Goal: Book appointment/travel/reservation

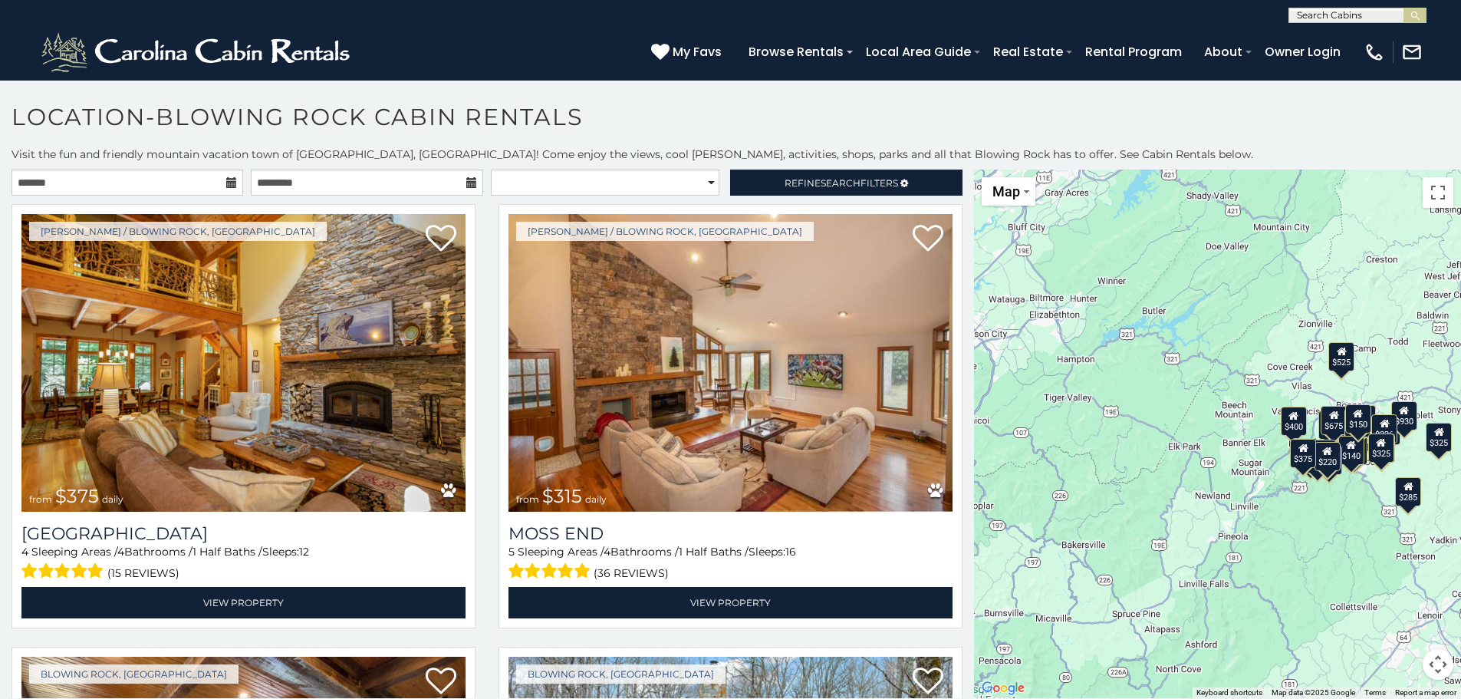
click at [227, 183] on icon at bounding box center [231, 182] width 11 height 11
click at [186, 181] on input "text" at bounding box center [128, 183] width 232 height 26
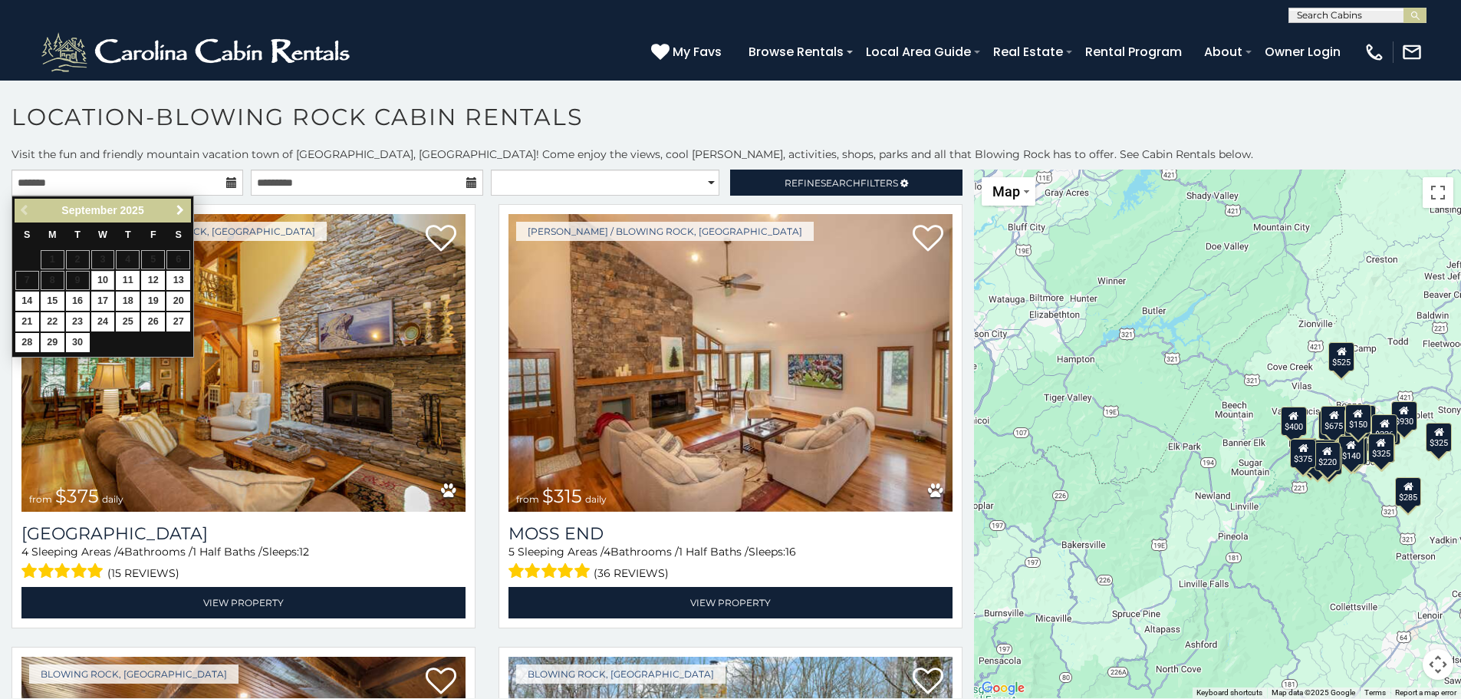
click at [177, 202] on link "Next" at bounding box center [179, 210] width 19 height 19
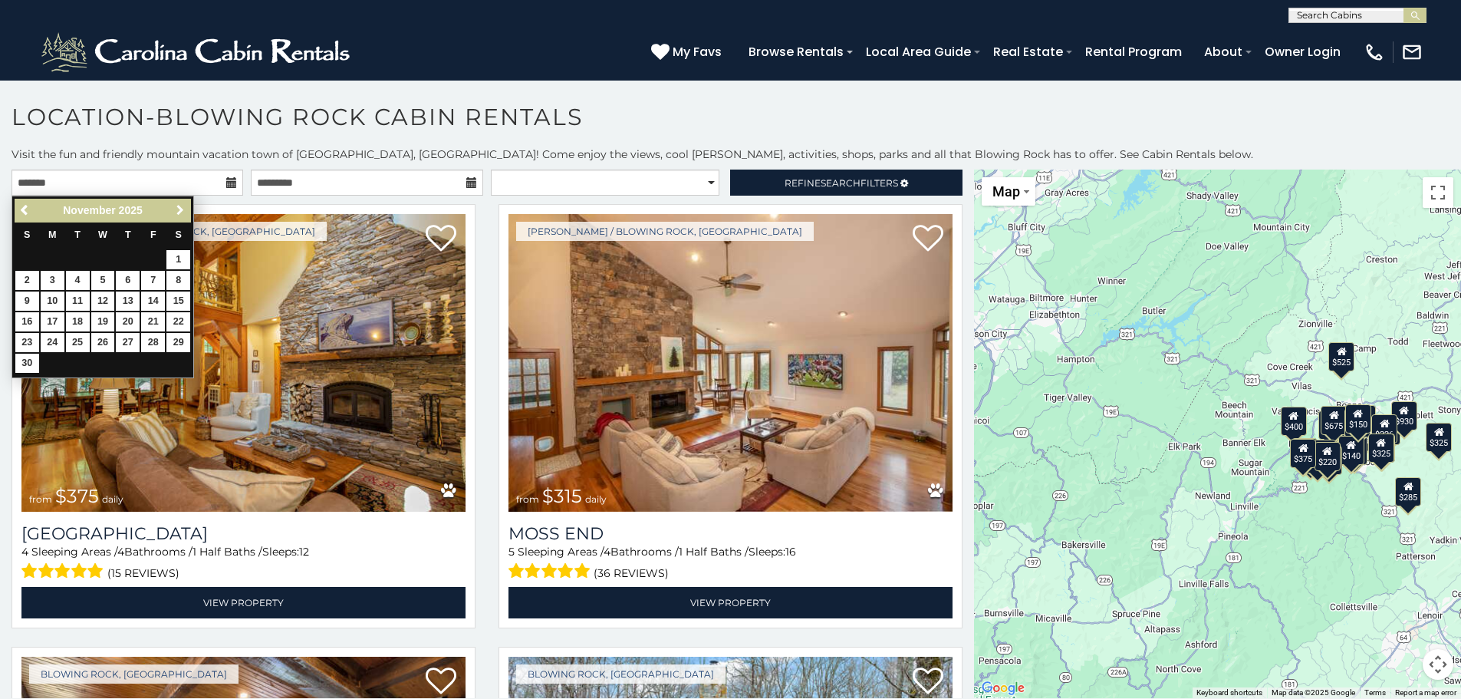
click at [177, 202] on link "Next" at bounding box center [179, 210] width 19 height 19
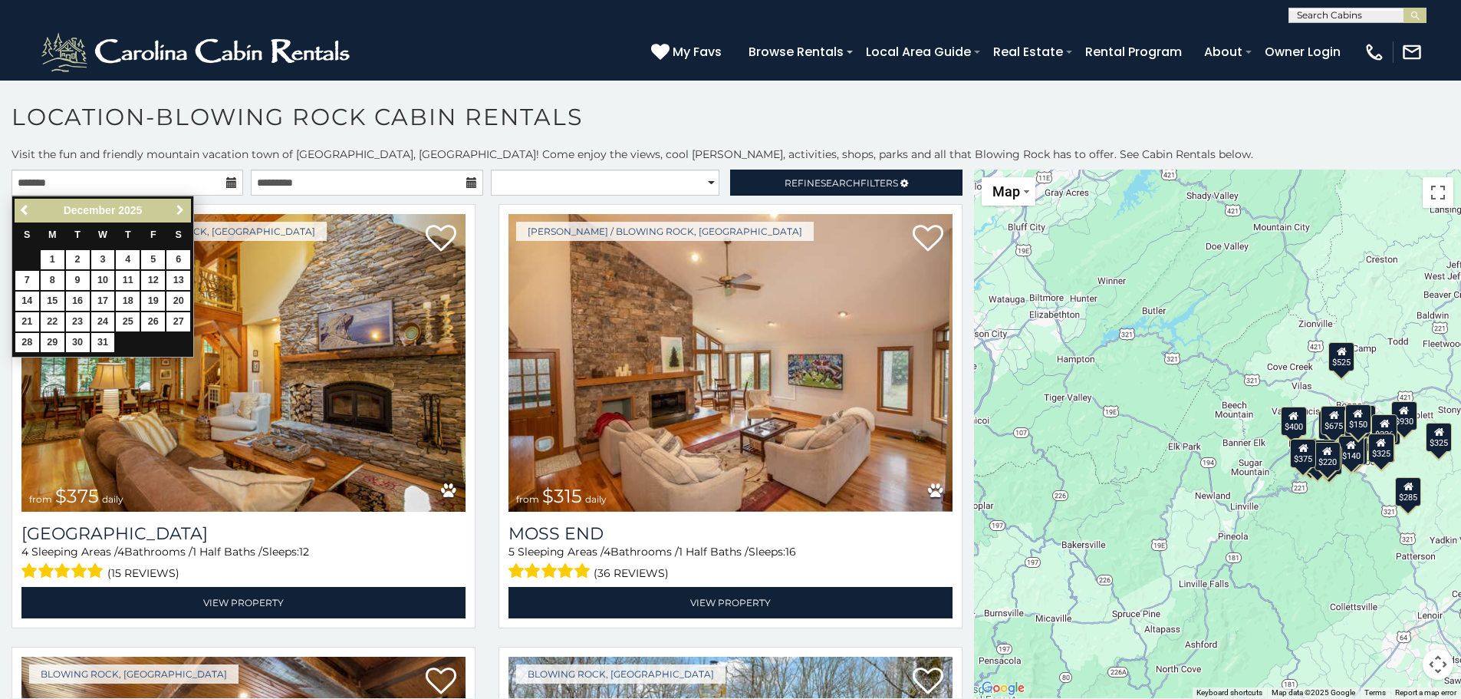
click at [177, 202] on link "Next" at bounding box center [179, 210] width 19 height 19
click at [104, 279] on link "11" at bounding box center [103, 280] width 24 height 19
type input "**********"
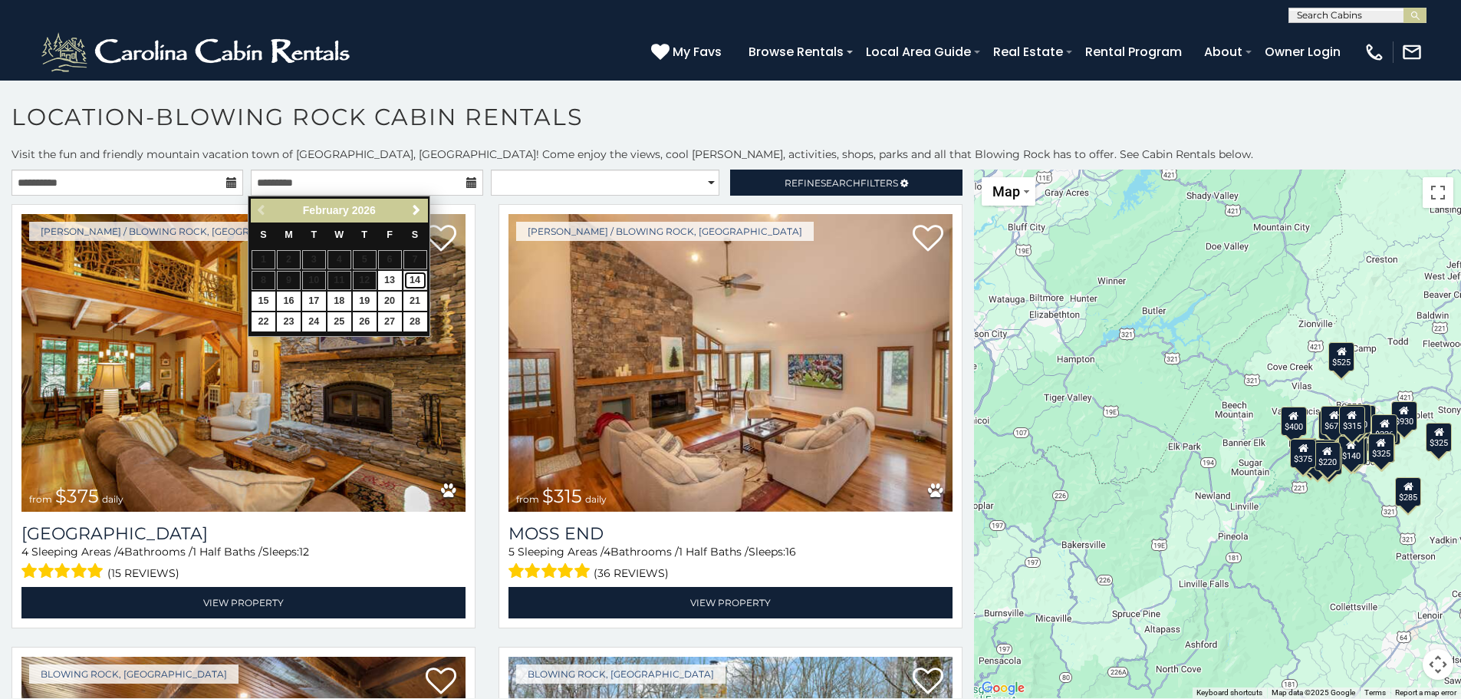
click at [417, 278] on link "14" at bounding box center [415, 280] width 24 height 19
type input "**********"
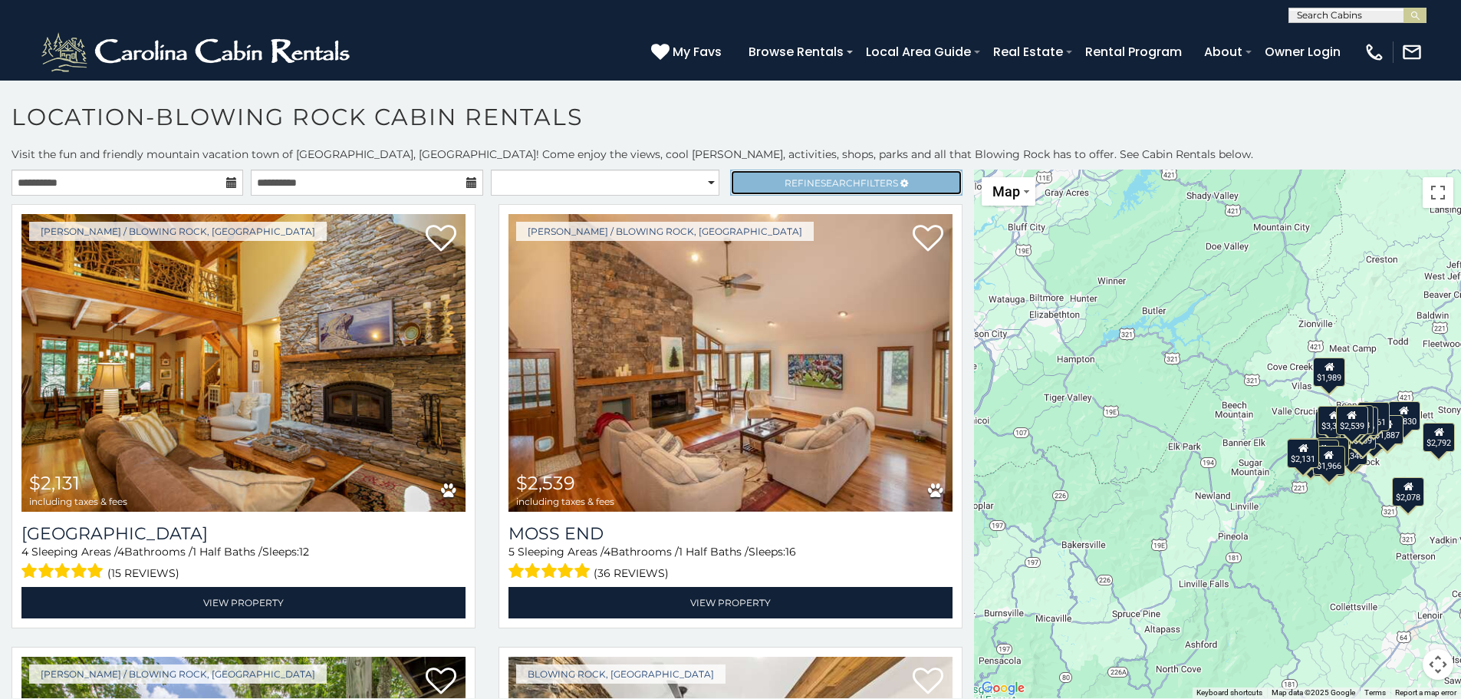
click at [792, 178] on span "Refine Search Filters" at bounding box center [842, 183] width 114 height 12
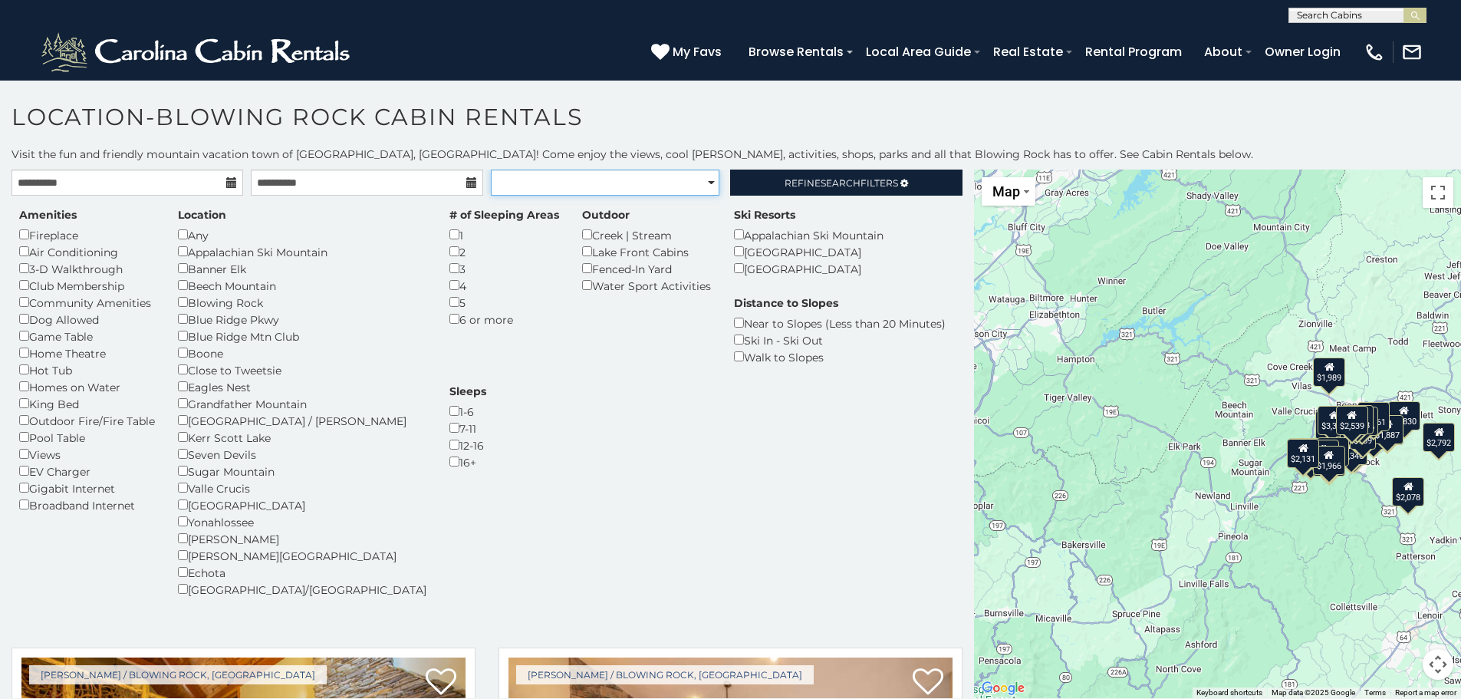
click at [703, 185] on select "**********" at bounding box center [605, 183] width 229 height 26
click at [878, 232] on div "Amenities Fireplace Air Conditioning 3-D Walkthrough Club Membership Community …" at bounding box center [487, 411] width 959 height 409
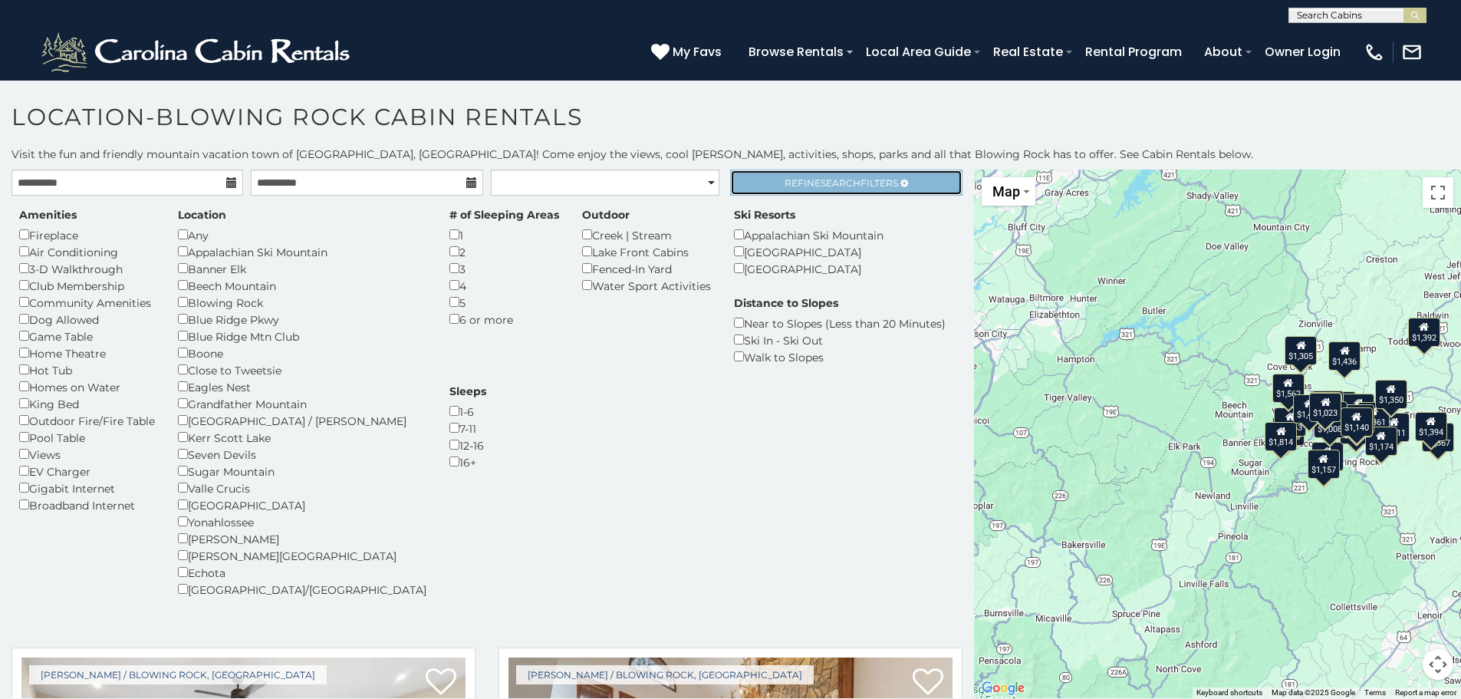
click at [821, 181] on span "Search" at bounding box center [841, 183] width 40 height 12
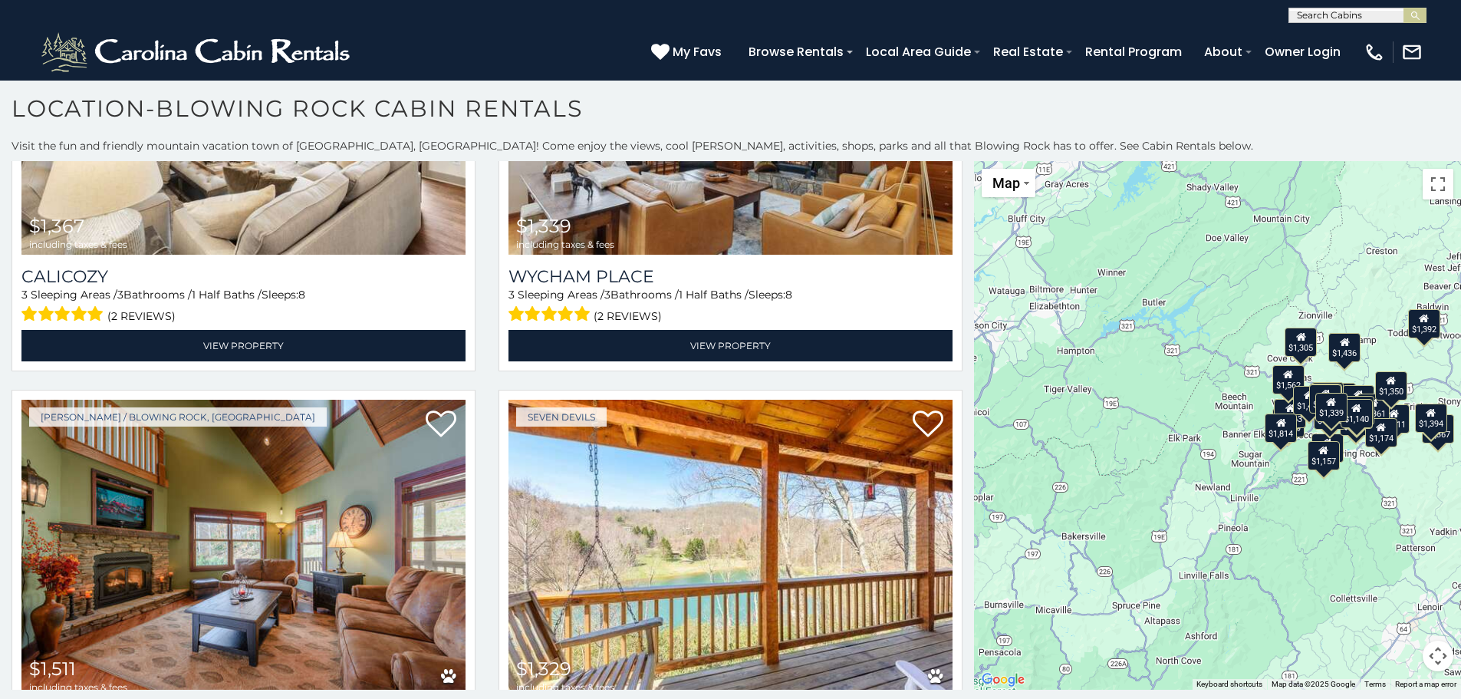
scroll to position [100, 0]
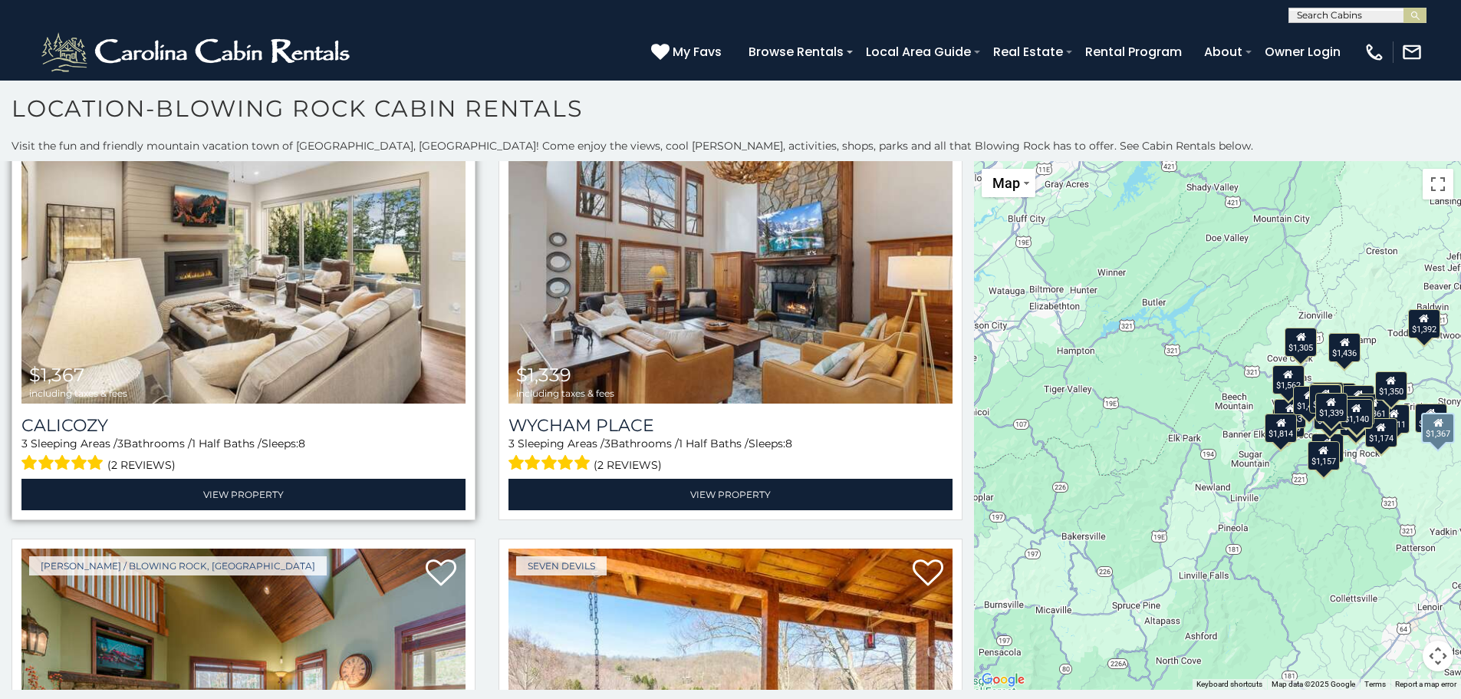
click at [384, 321] on img at bounding box center [243, 255] width 444 height 298
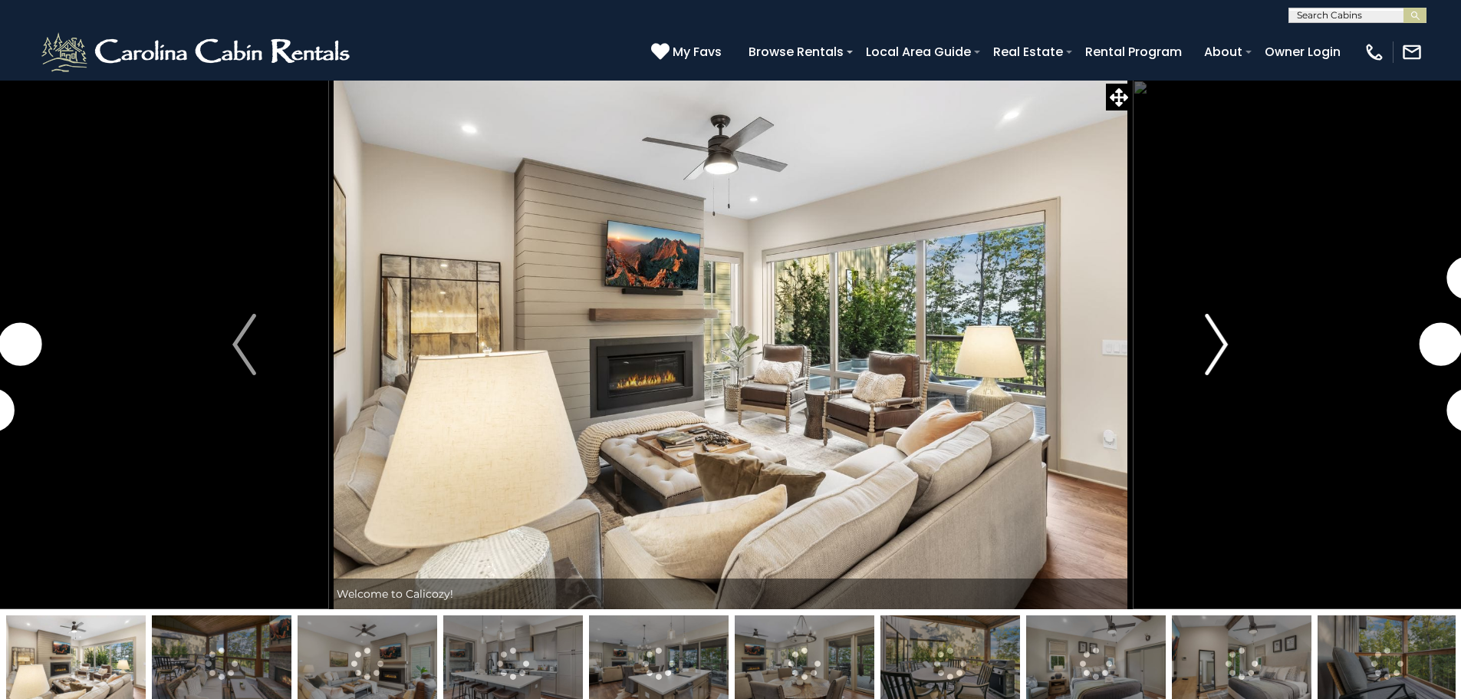
click at [1206, 346] on img "Next" at bounding box center [1216, 344] width 23 height 61
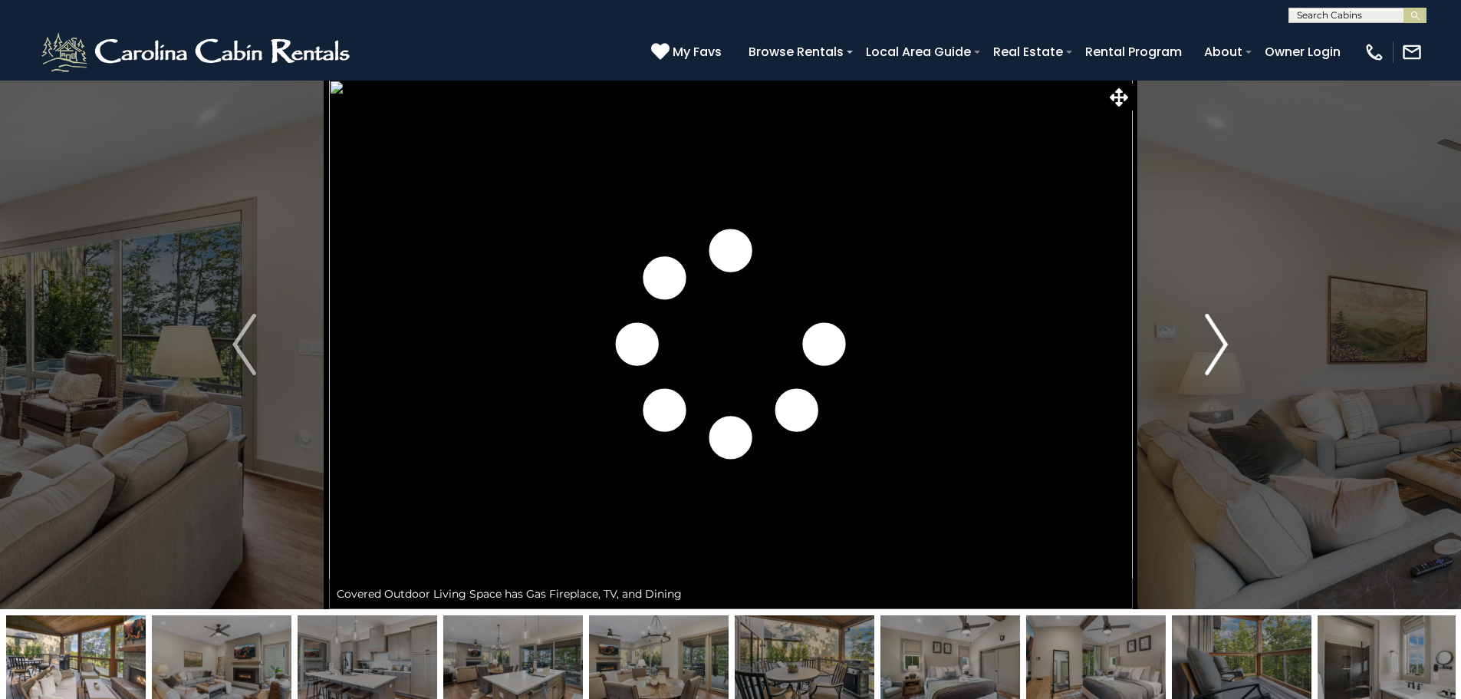
click at [1209, 343] on img "Next" at bounding box center [1216, 344] width 23 height 61
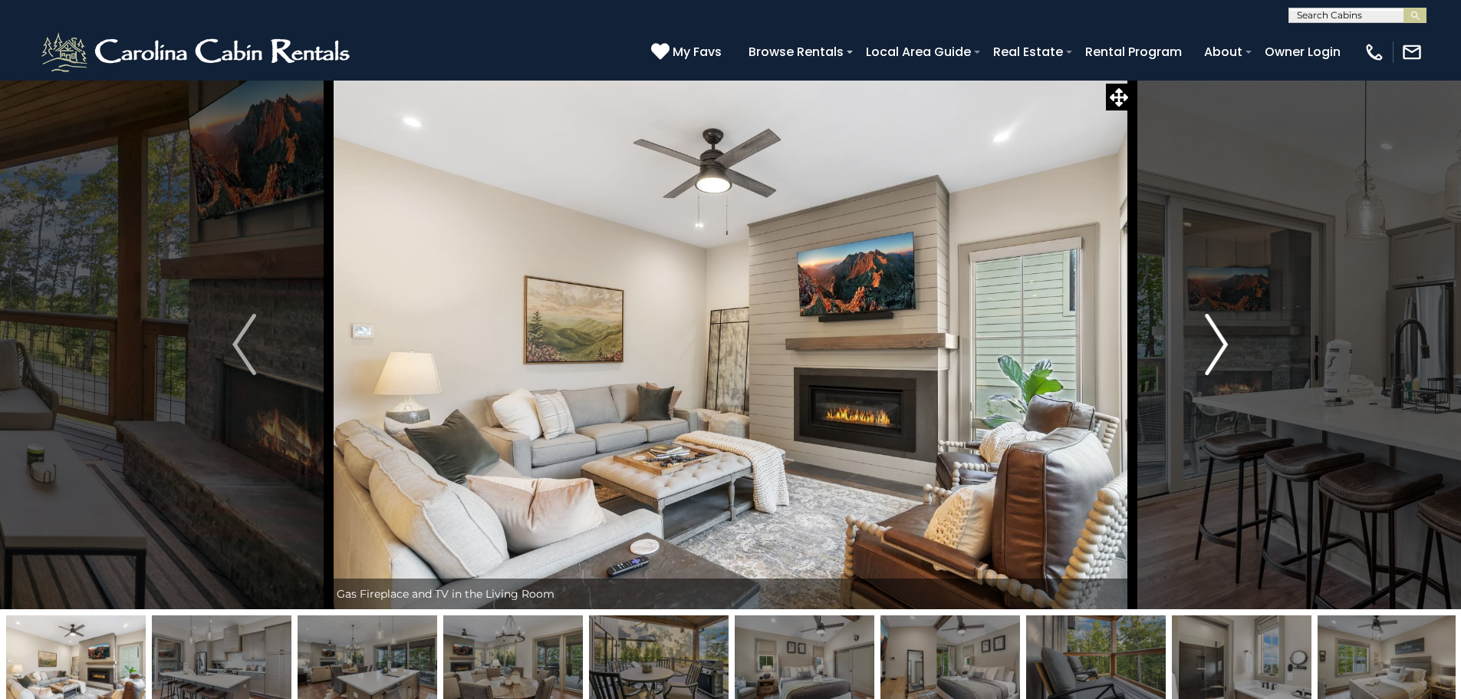
click at [1209, 343] on img "Next" at bounding box center [1216, 344] width 23 height 61
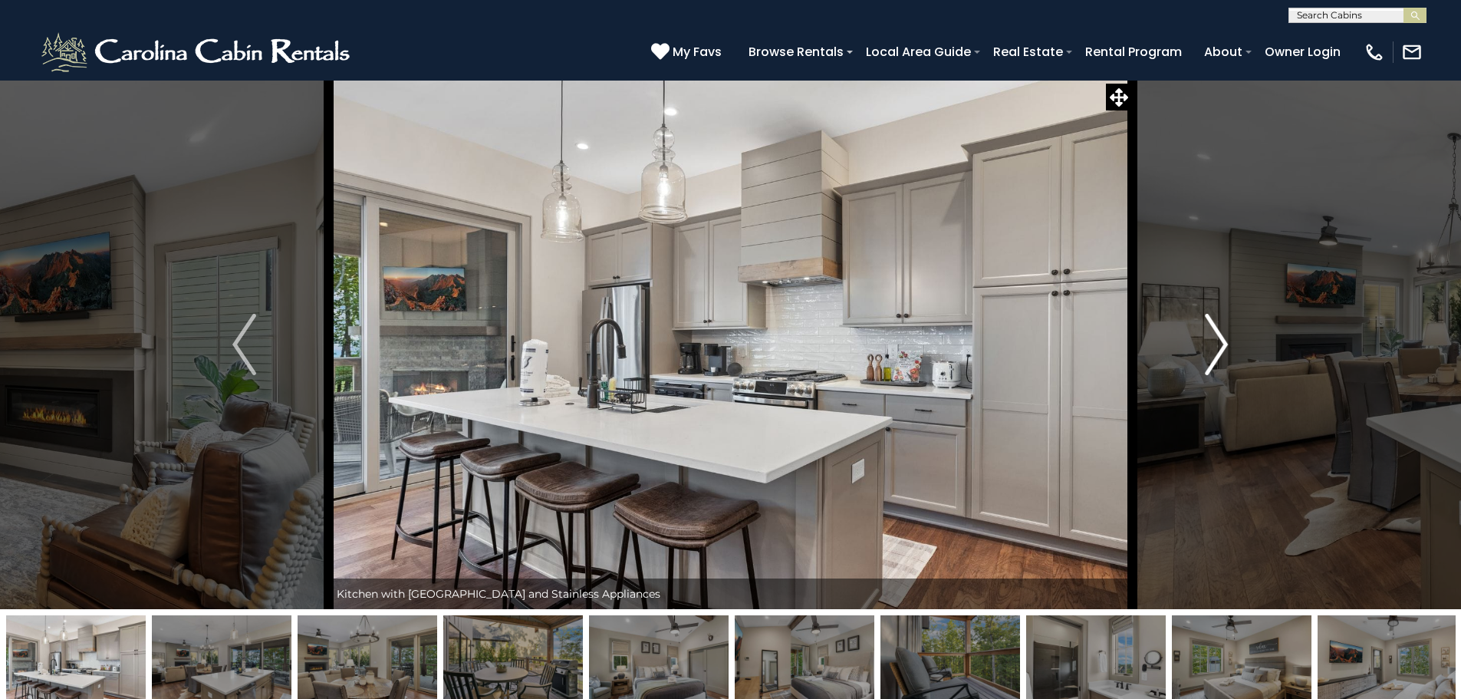
click at [1209, 343] on img "Next" at bounding box center [1216, 344] width 23 height 61
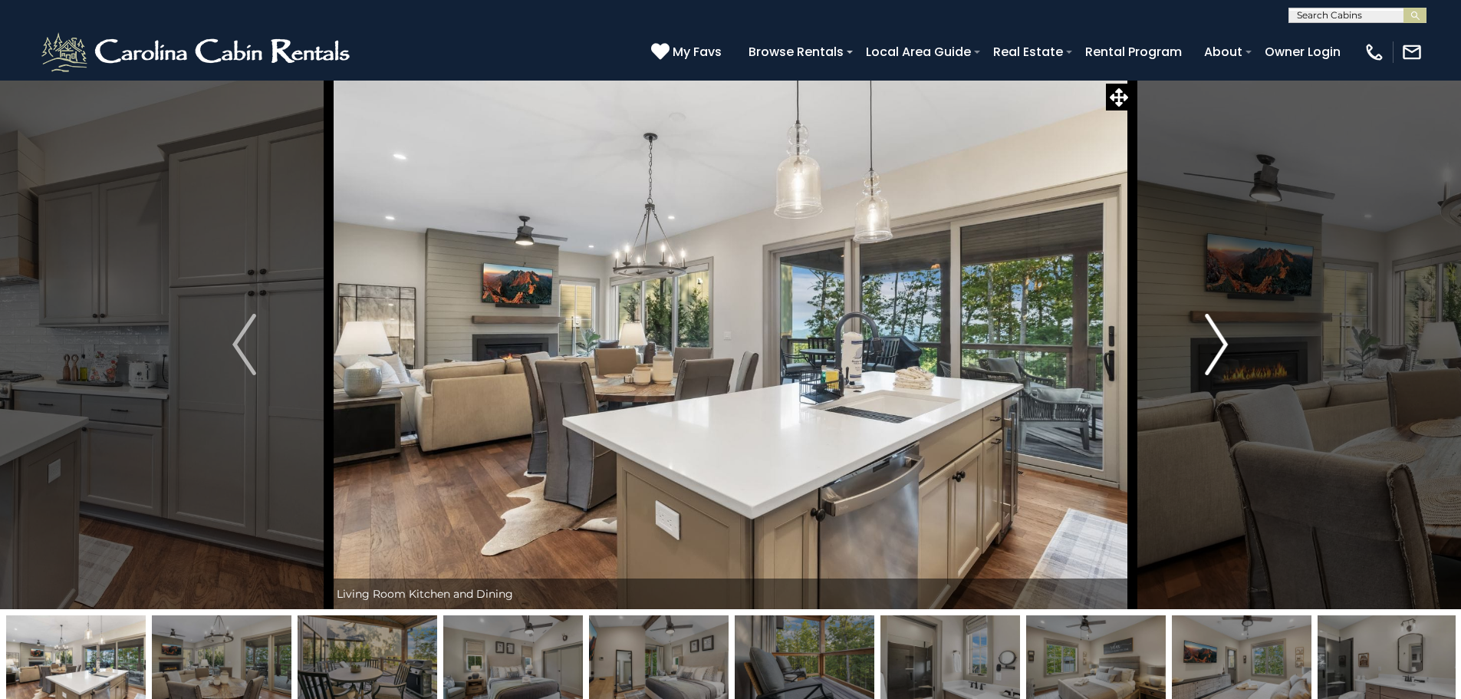
click at [1209, 343] on img "Next" at bounding box center [1216, 344] width 23 height 61
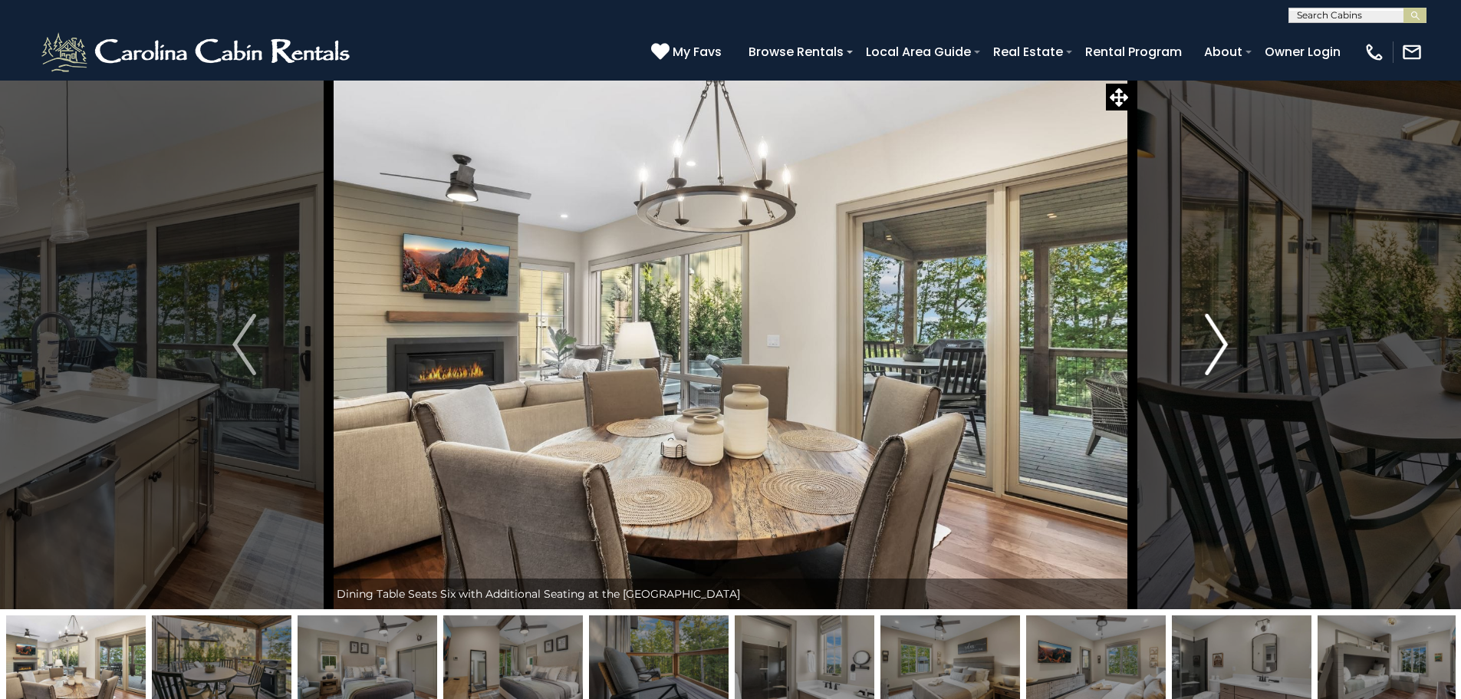
click at [1209, 343] on img "Next" at bounding box center [1216, 344] width 23 height 61
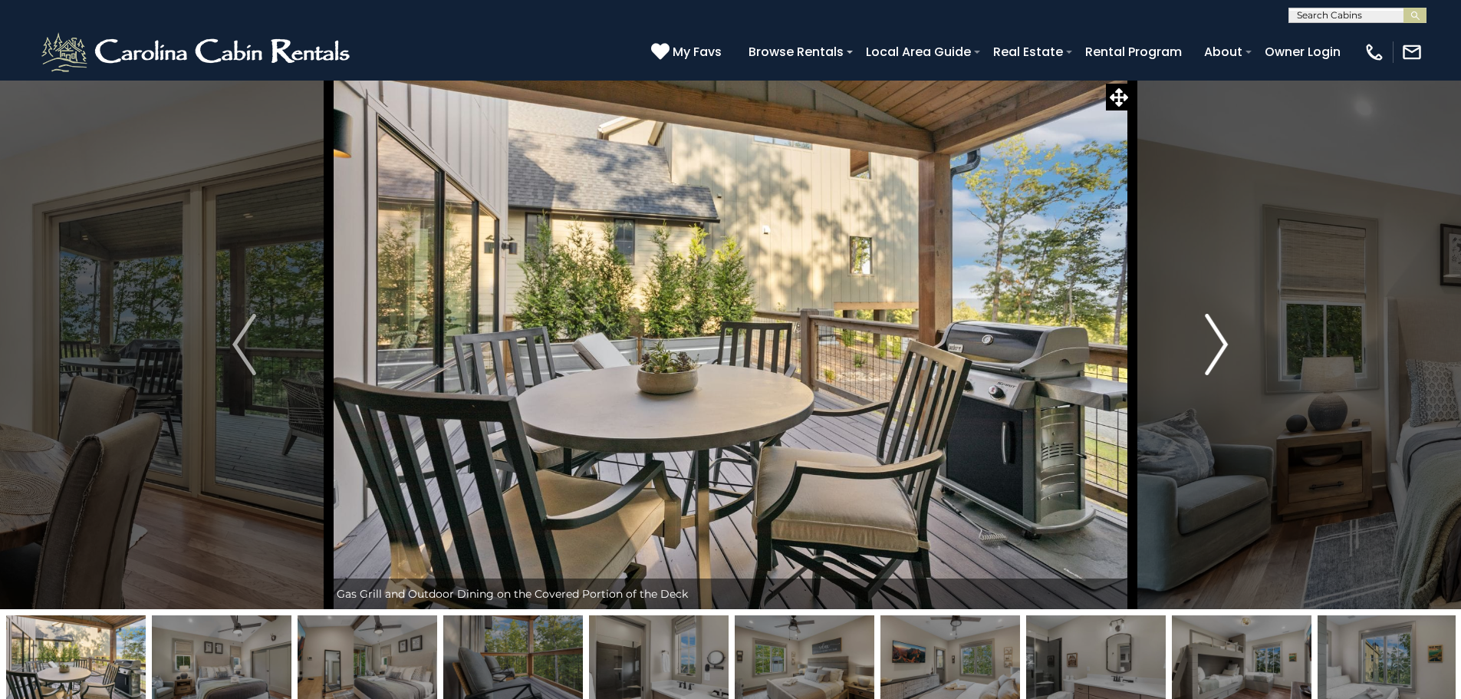
click at [1209, 343] on img "Next" at bounding box center [1216, 344] width 23 height 61
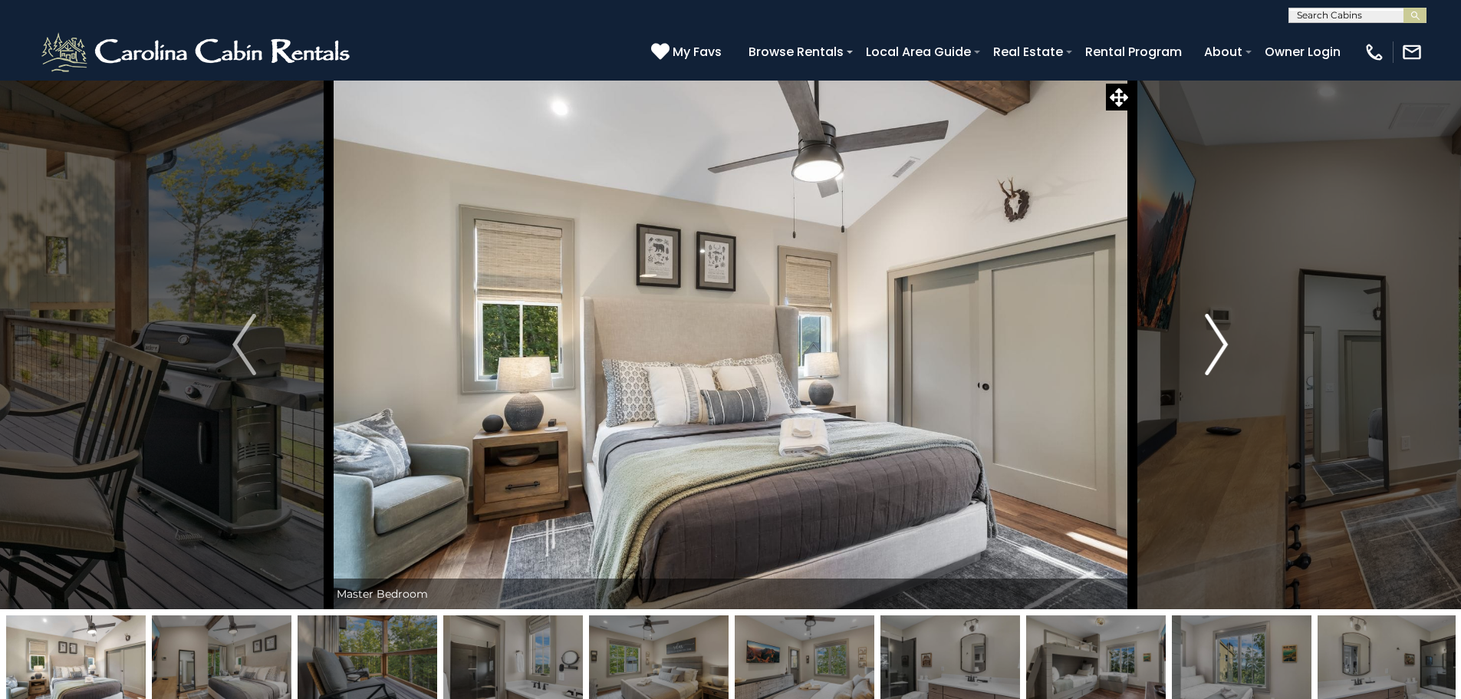
click at [1209, 343] on img "Next" at bounding box center [1216, 344] width 23 height 61
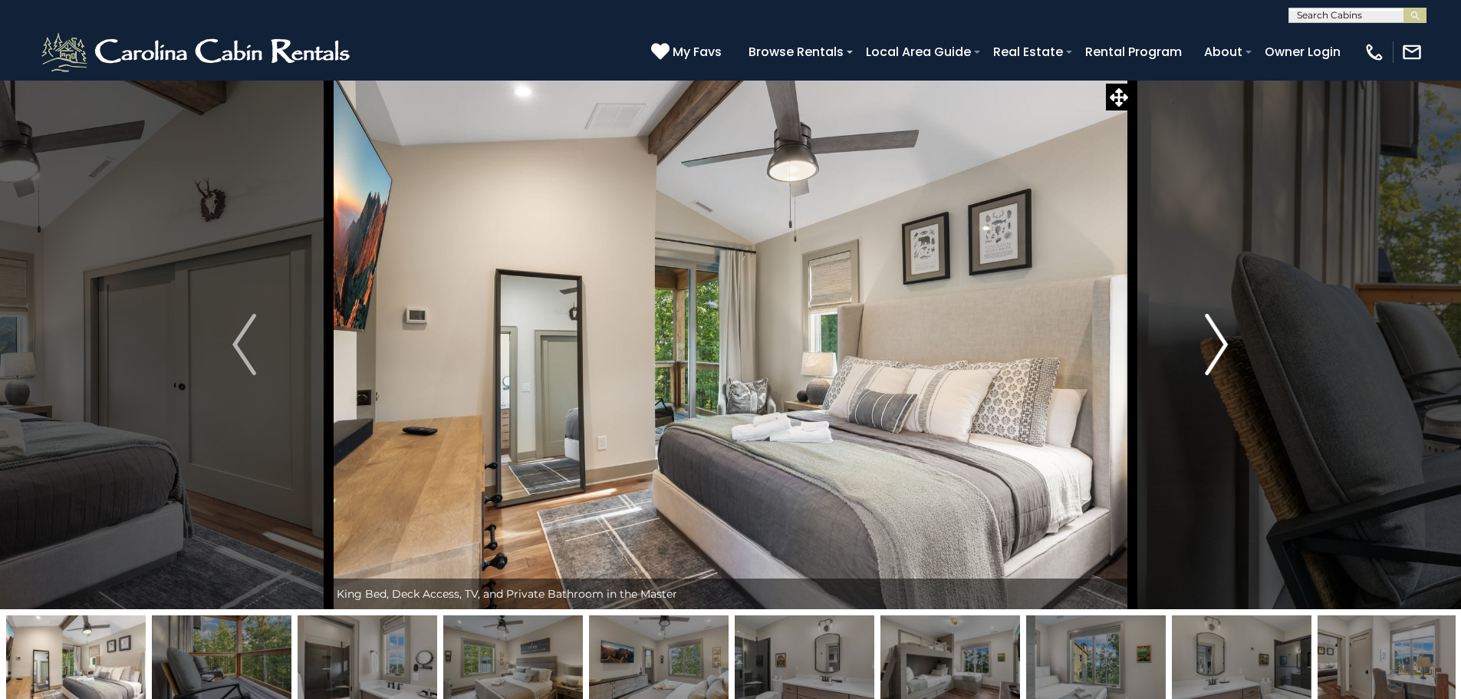
click at [1209, 343] on img "Next" at bounding box center [1216, 344] width 23 height 61
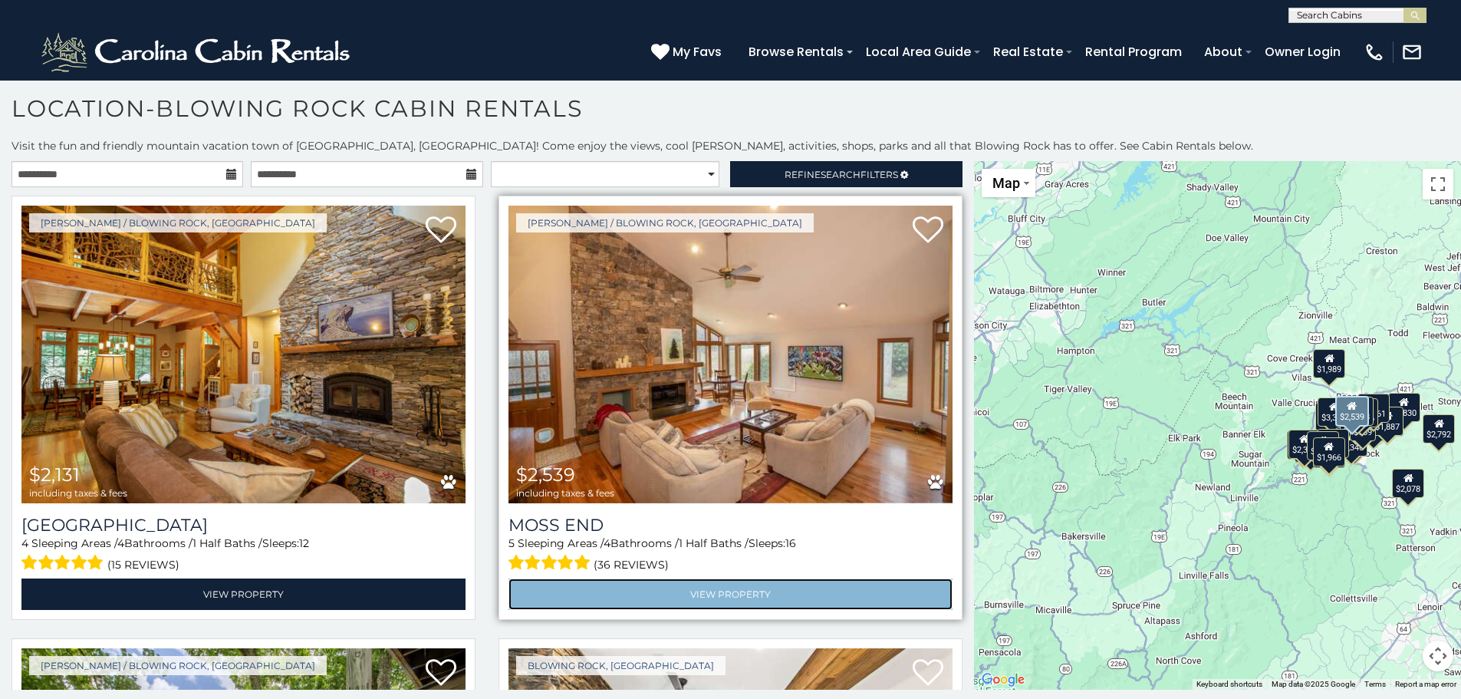
click at [730, 587] on link "View Property" at bounding box center [731, 593] width 444 height 31
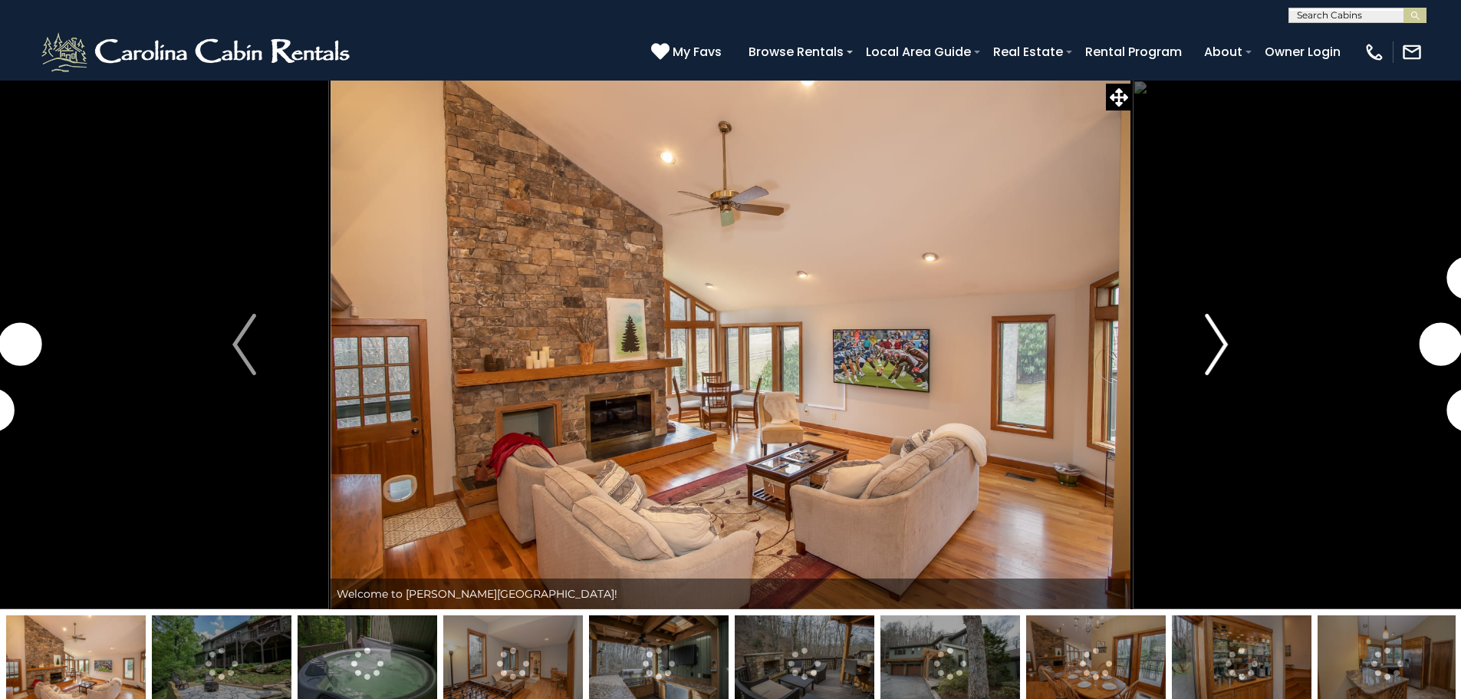
click at [1199, 328] on button "Next" at bounding box center [1216, 344] width 169 height 529
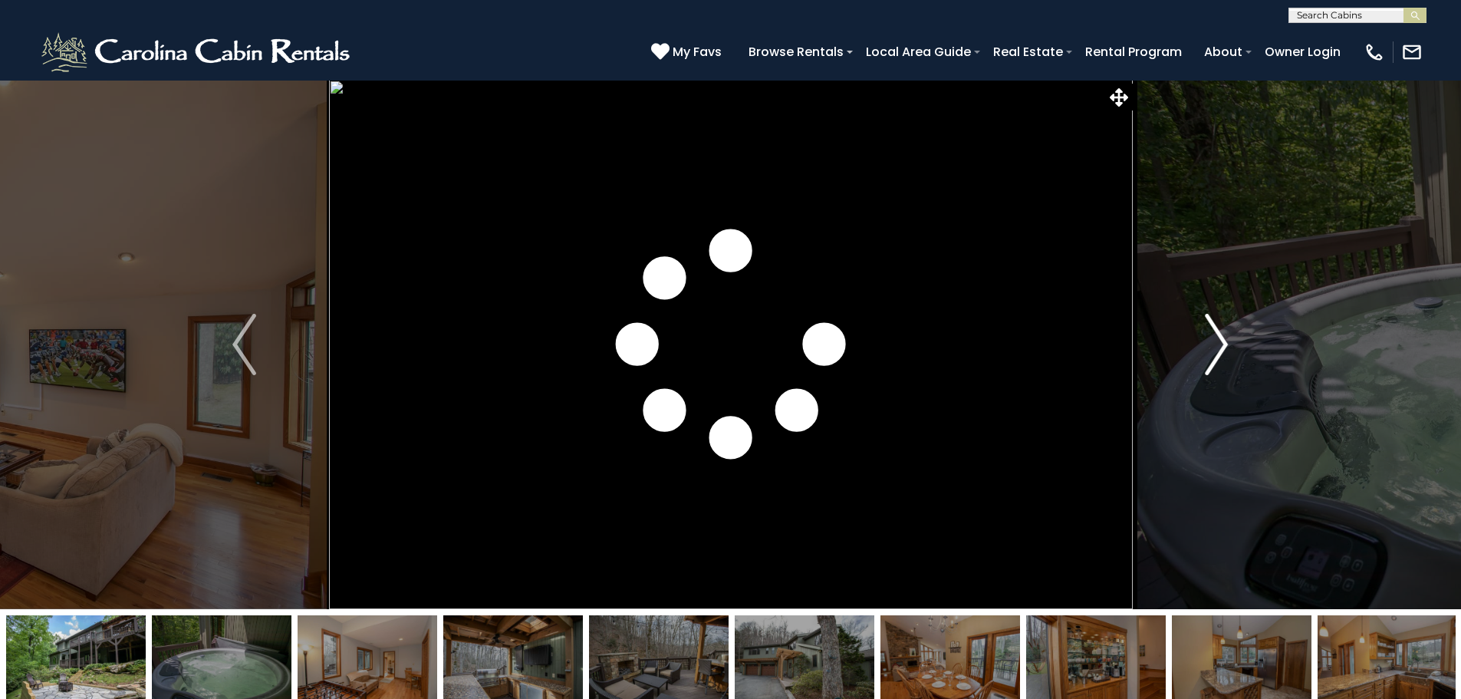
click at [1210, 337] on img "Next" at bounding box center [1216, 344] width 23 height 61
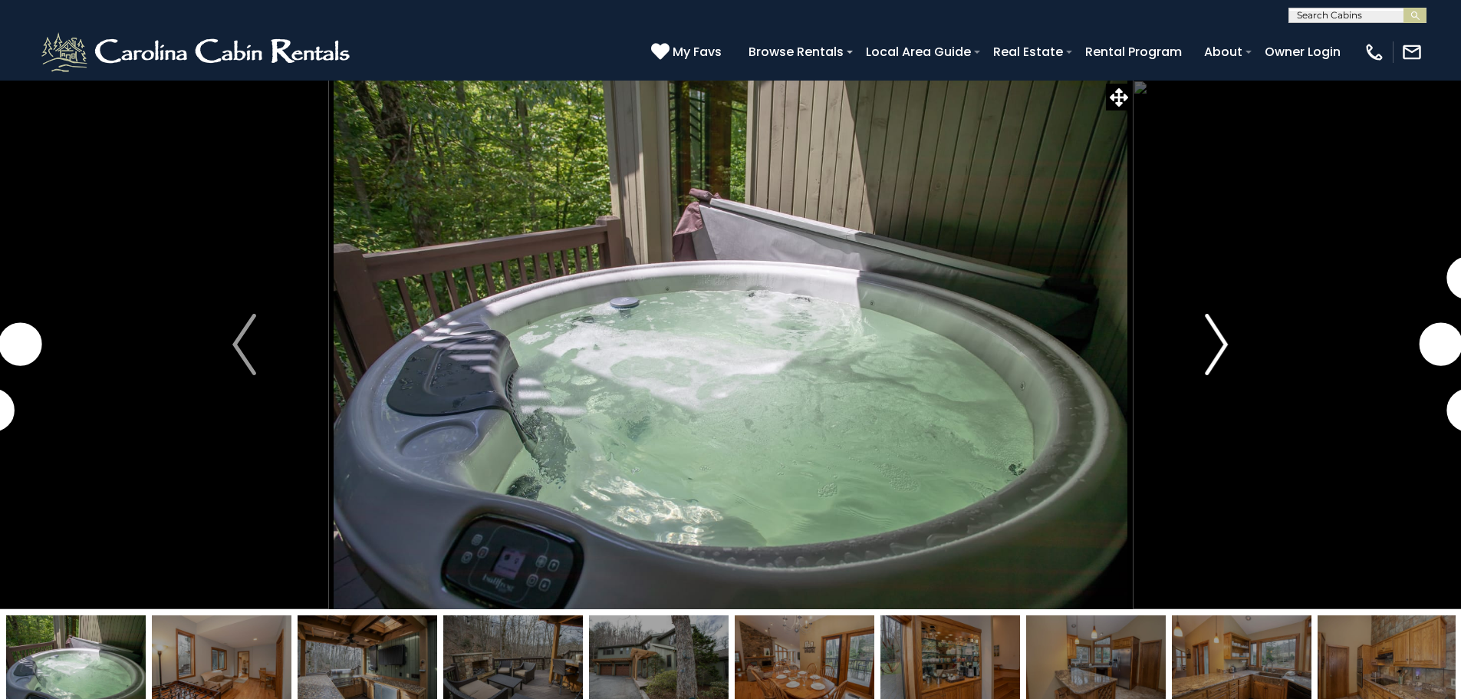
click at [1210, 337] on img "Next" at bounding box center [1216, 344] width 23 height 61
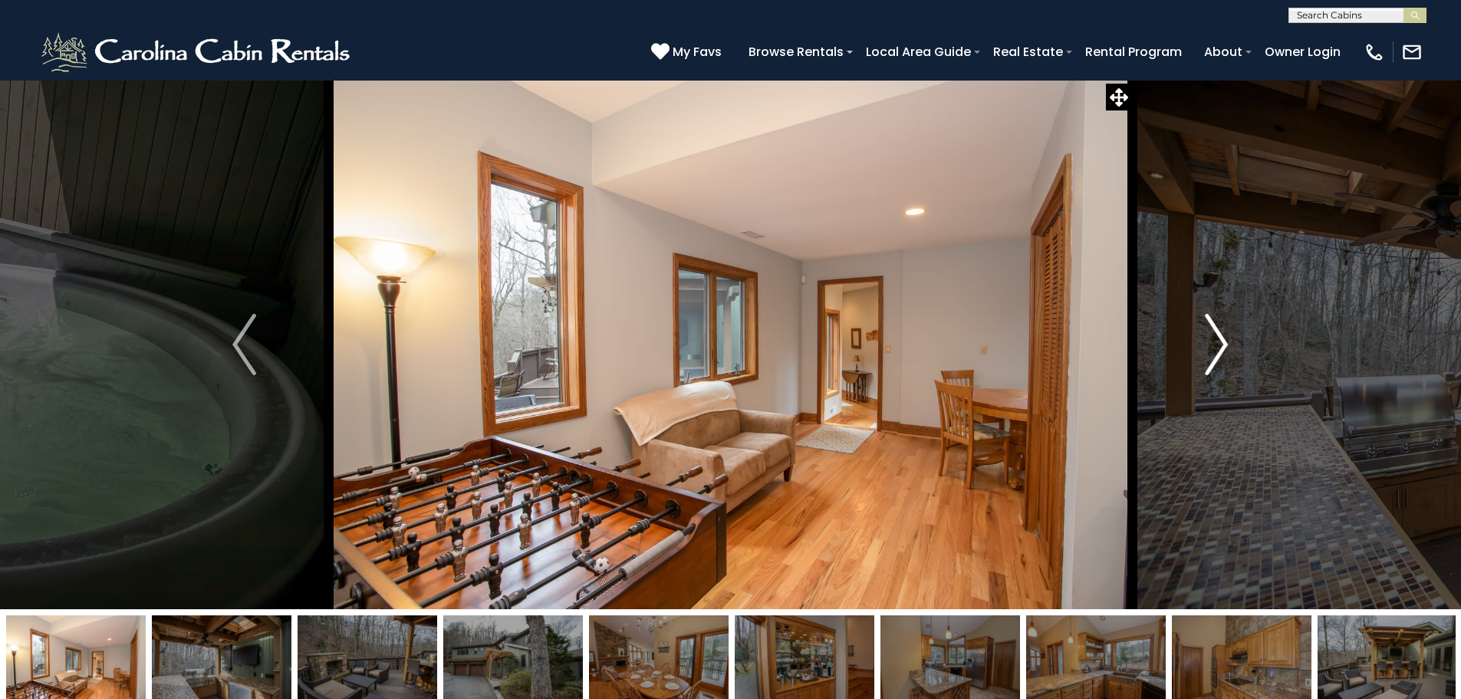
click at [1210, 337] on img "Next" at bounding box center [1216, 344] width 23 height 61
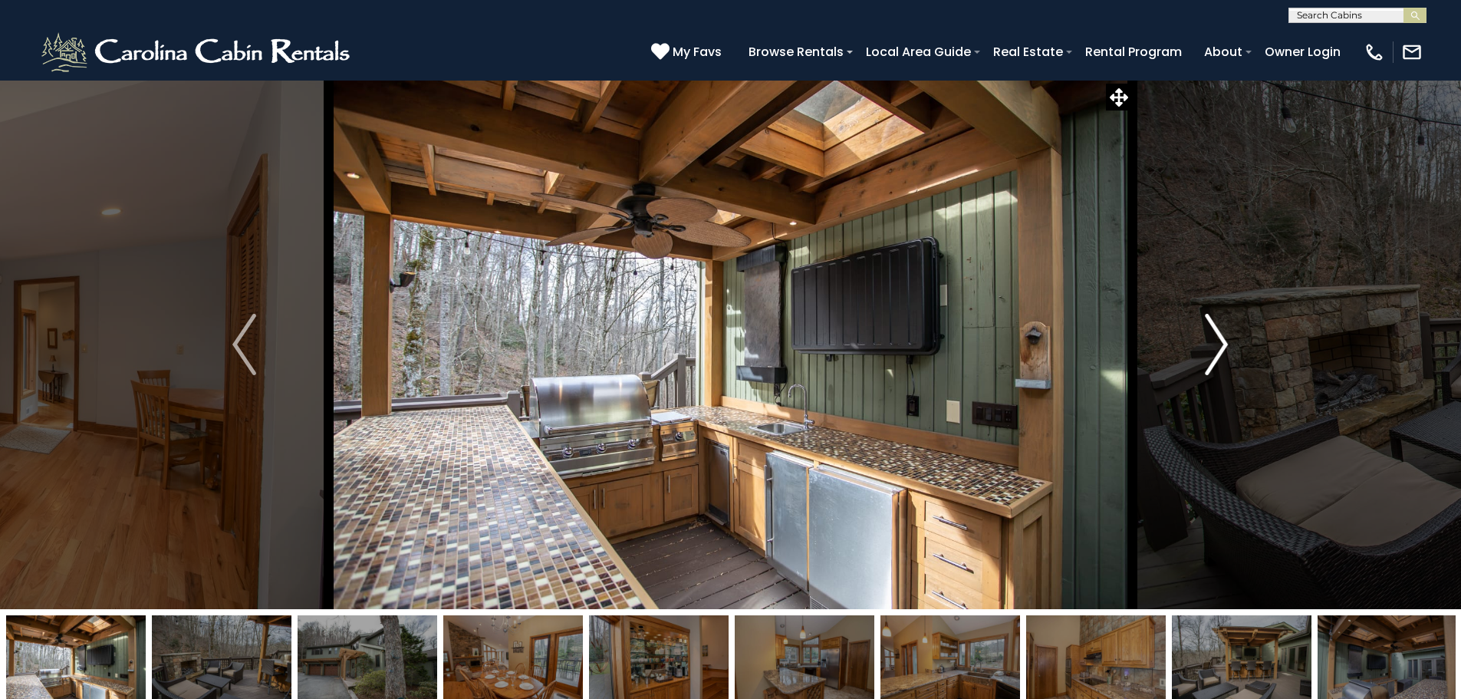
click at [1210, 337] on img "Next" at bounding box center [1216, 344] width 23 height 61
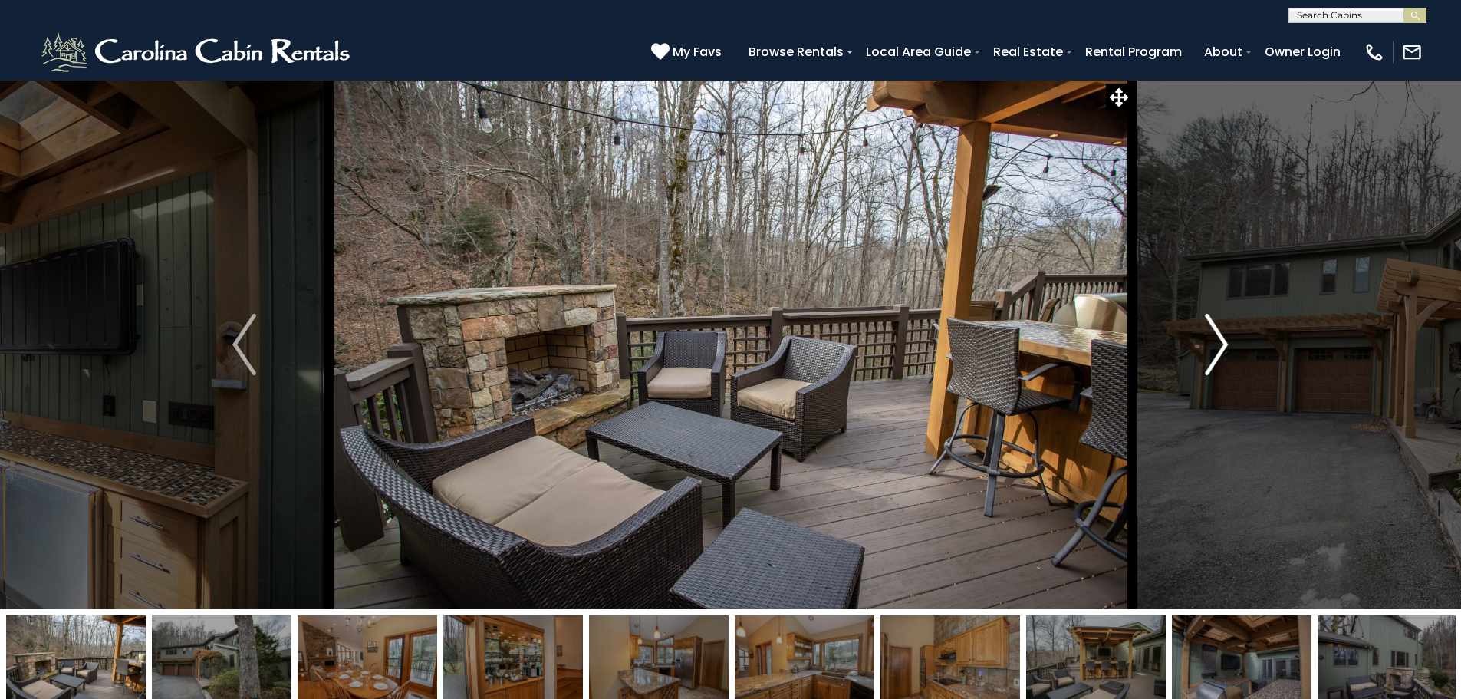
click at [1210, 337] on img "Next" at bounding box center [1216, 344] width 23 height 61
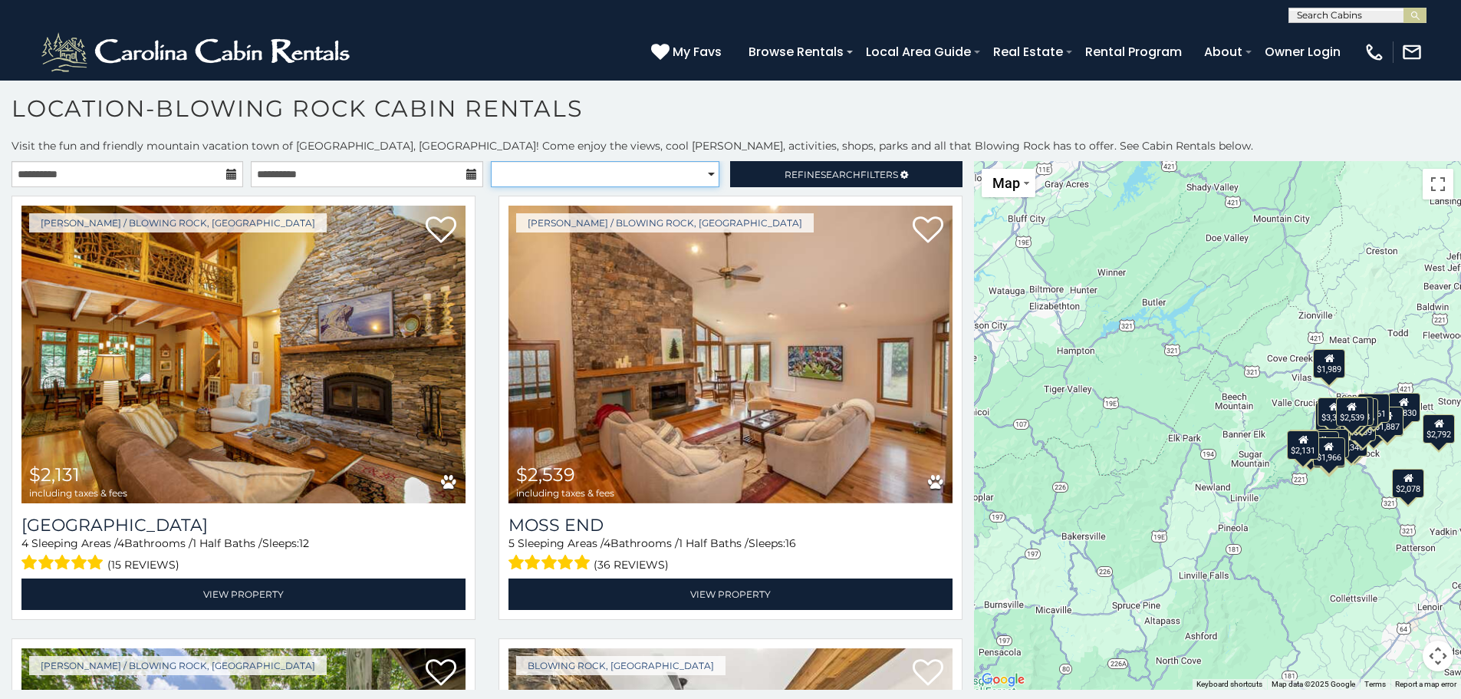
click at [702, 173] on select "**********" at bounding box center [605, 174] width 229 height 26
click at [703, 168] on select "**********" at bounding box center [605, 174] width 229 height 26
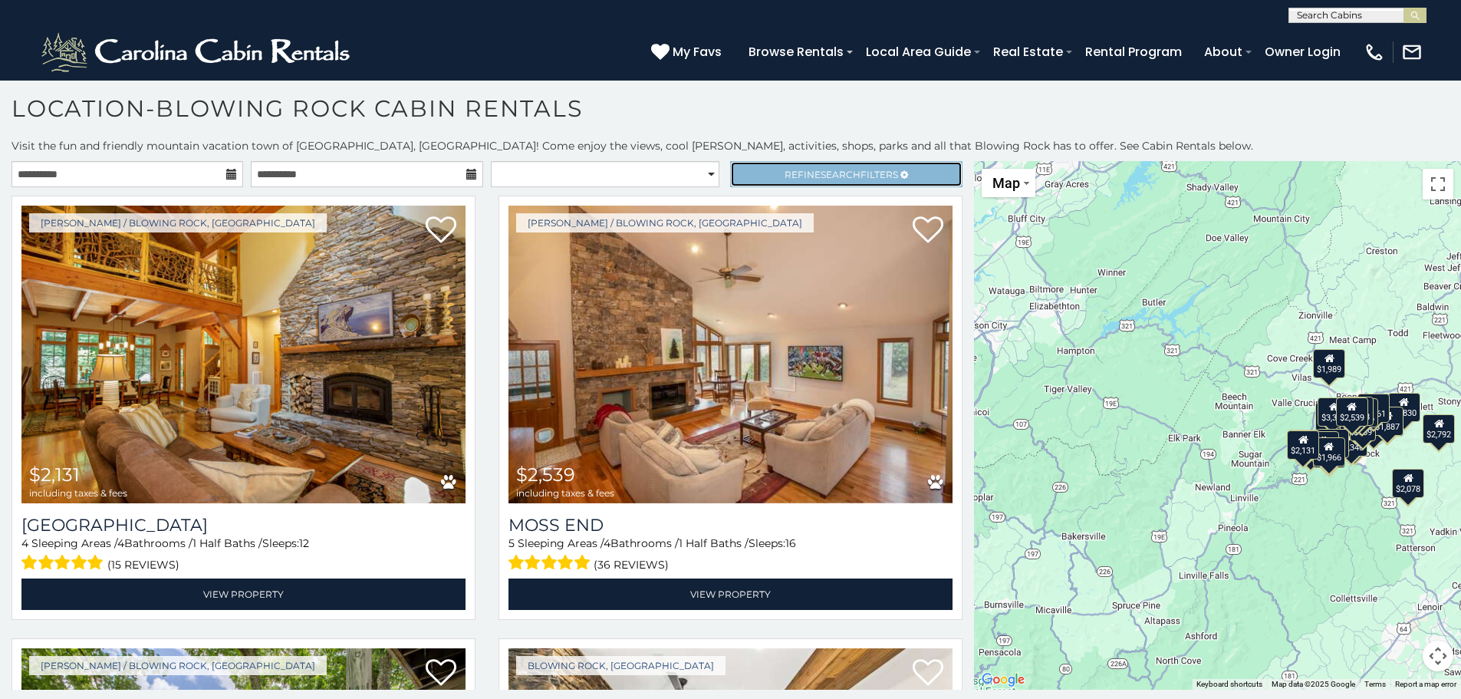
click at [801, 172] on span "Refine Search Filters" at bounding box center [842, 175] width 114 height 12
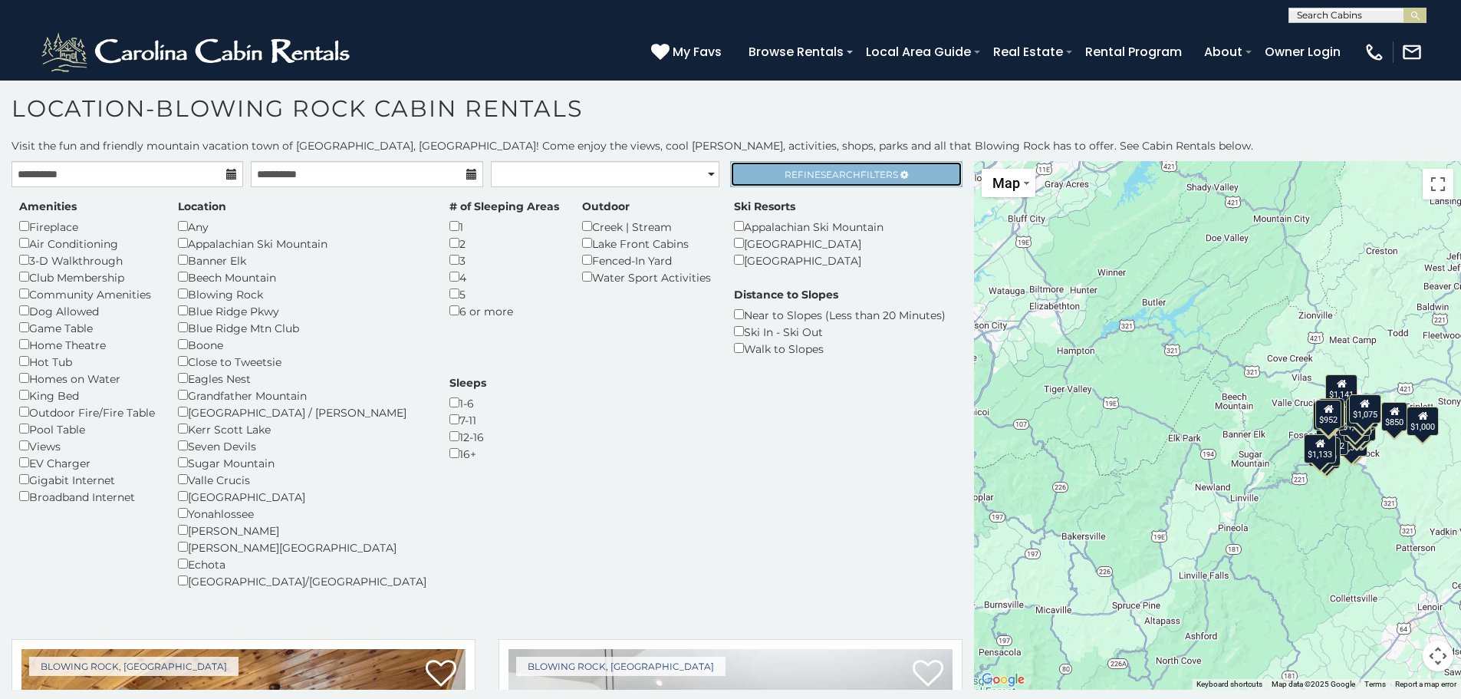
click at [825, 177] on span "Search" at bounding box center [841, 175] width 40 height 12
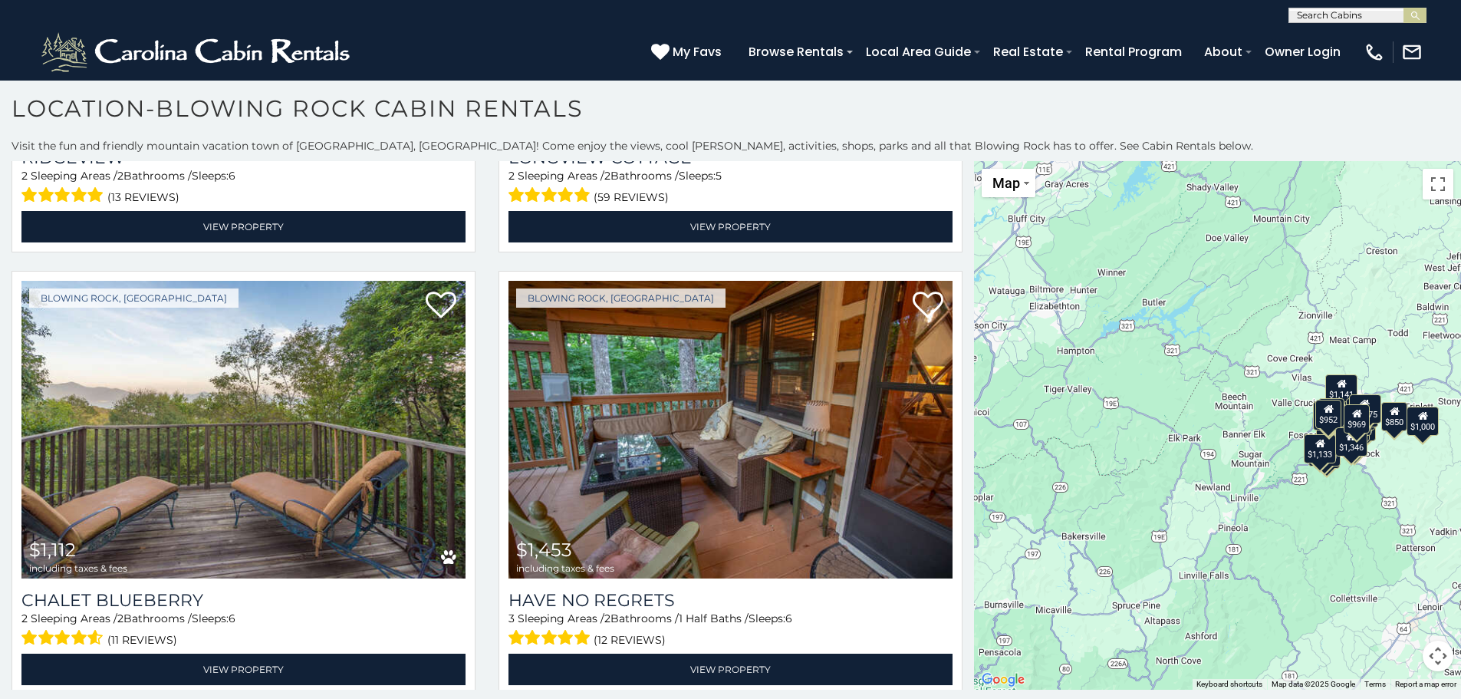
scroll to position [839, 0]
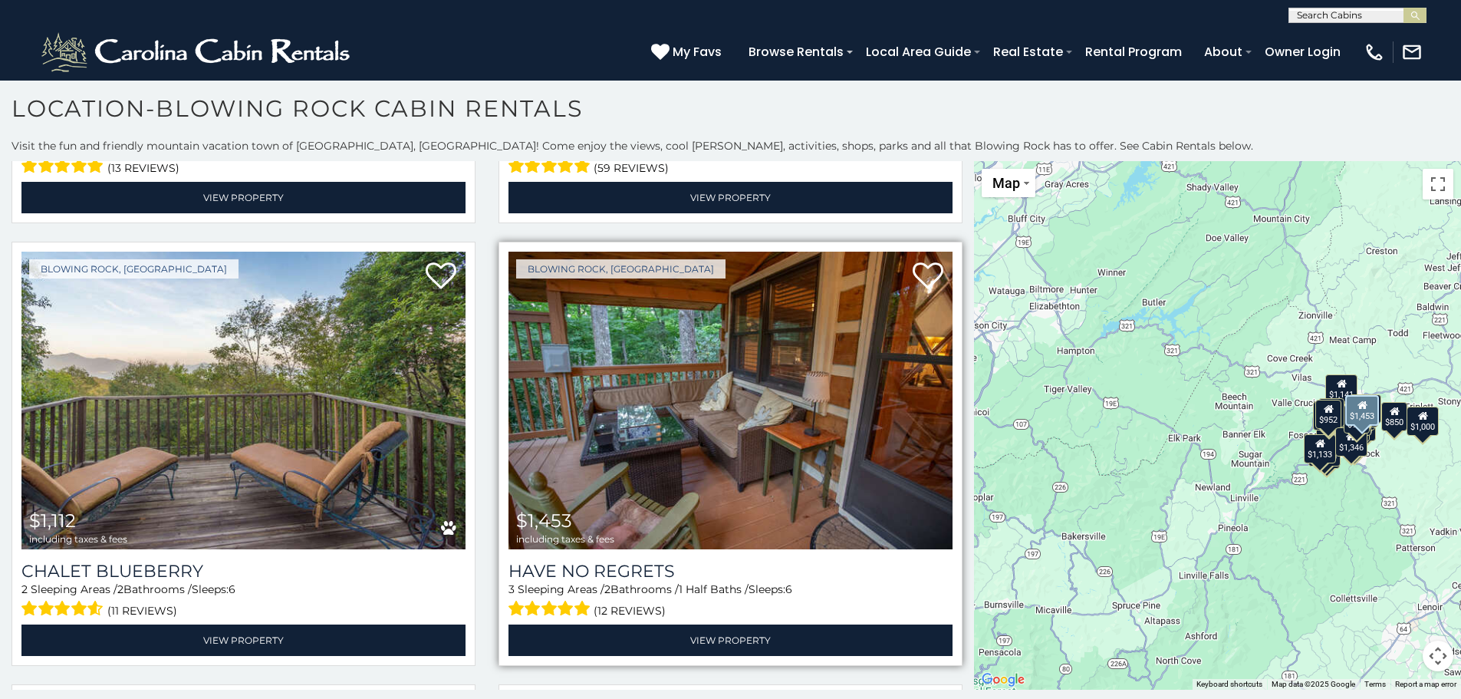
click at [651, 428] on img at bounding box center [731, 401] width 444 height 298
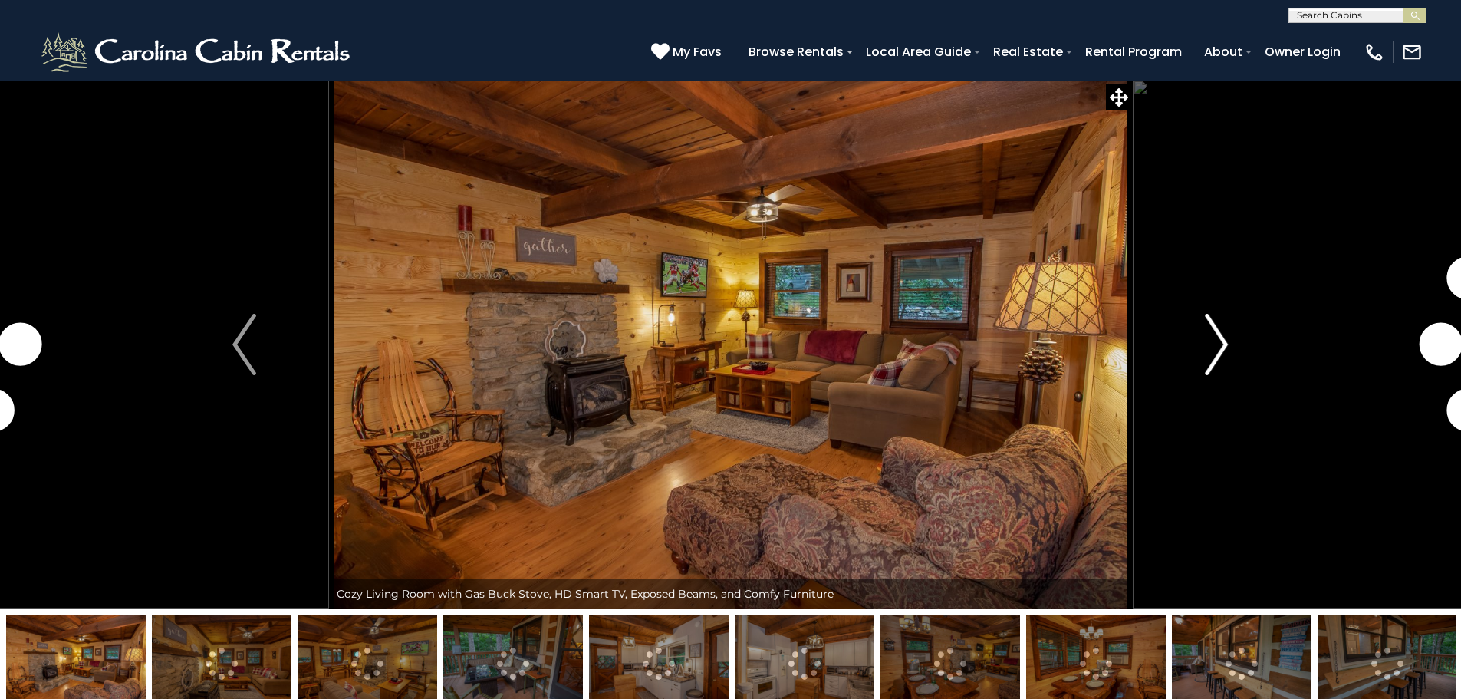
click at [1221, 337] on img "Next" at bounding box center [1216, 344] width 23 height 61
